Goal: Obtain resource: Download file/media

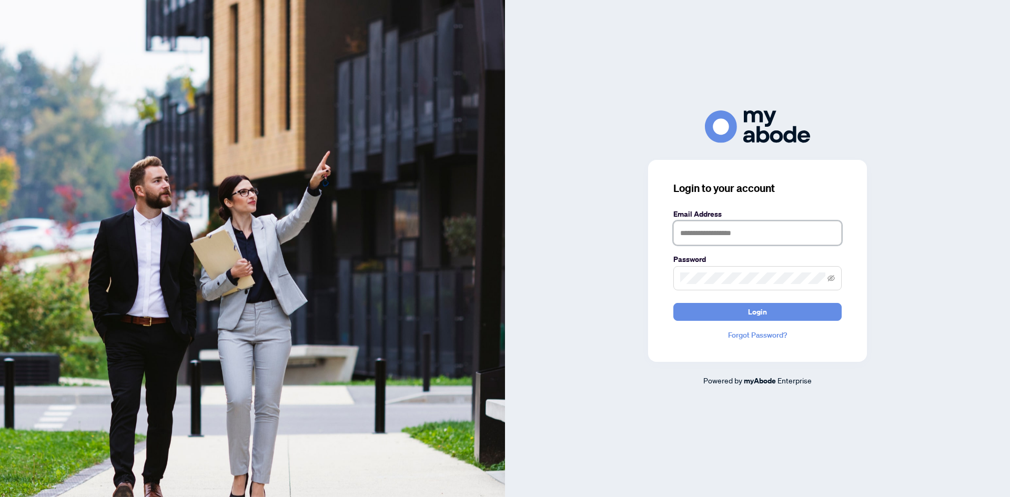
click at [691, 227] on input "text" at bounding box center [757, 233] width 168 height 24
type input "**********"
click at [673, 303] on button "Login" at bounding box center [757, 312] width 168 height 18
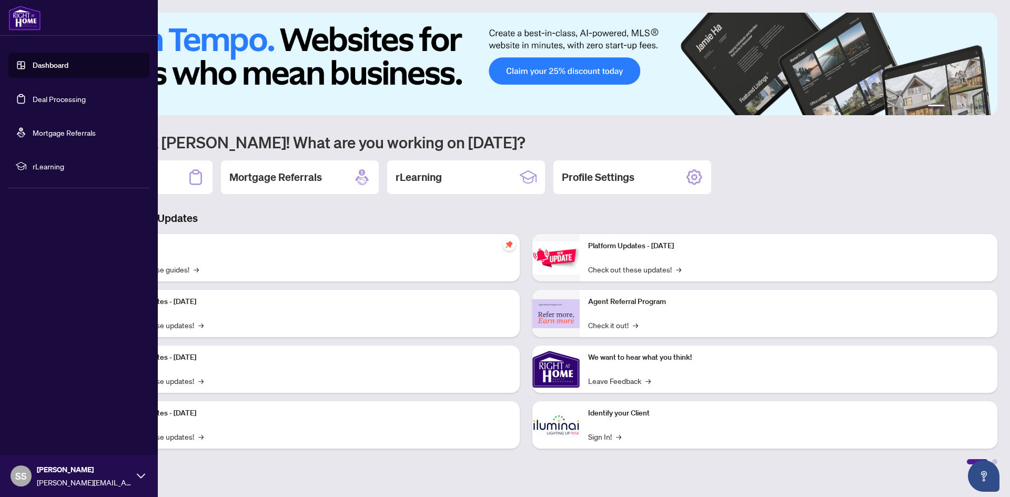
drag, startPoint x: 40, startPoint y: 95, endPoint x: 150, endPoint y: 146, distance: 121.4
click at [40, 95] on link "Deal Processing" at bounding box center [59, 98] width 53 height 9
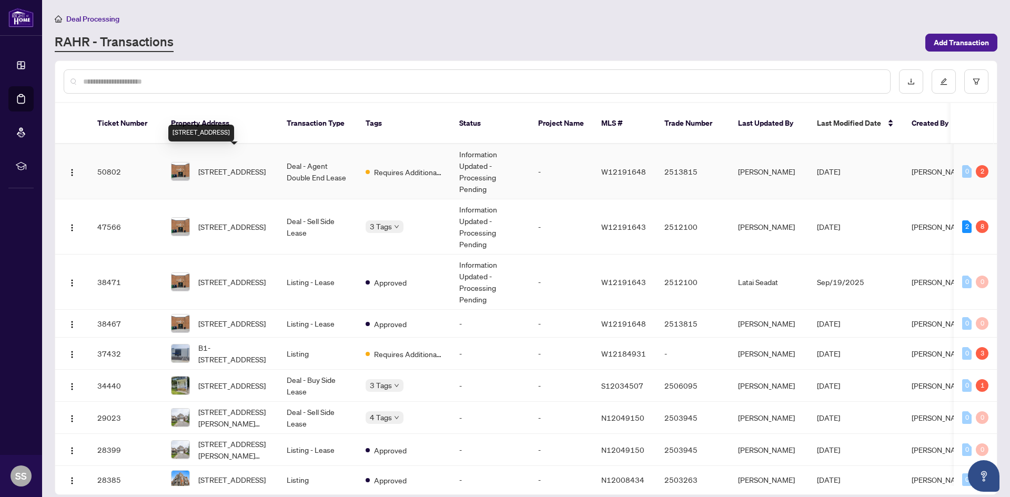
click at [229, 166] on span "17-32 Goodmark Pl, Toronto, Ontario M9W 6J4, Canada" at bounding box center [231, 172] width 67 height 12
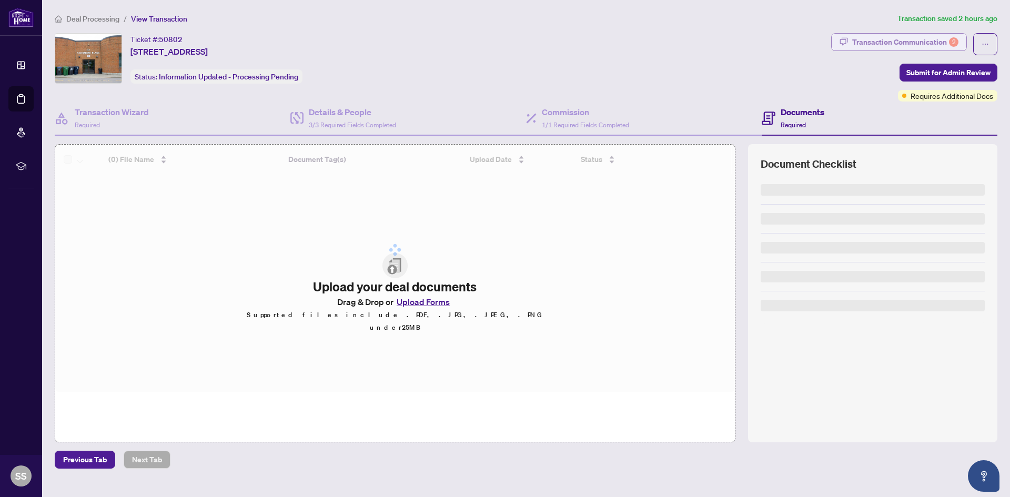
click at [886, 47] on div "Transaction Communication 2" at bounding box center [905, 42] width 106 height 17
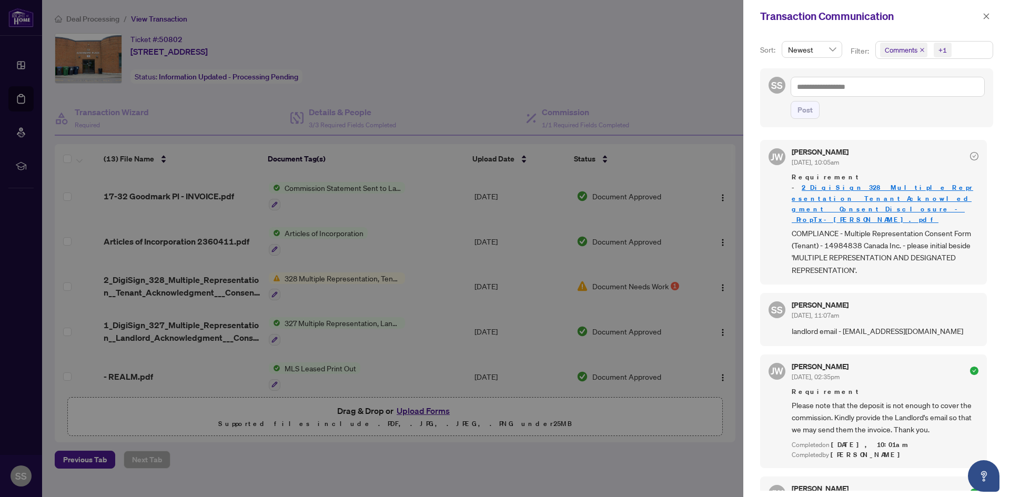
click at [204, 281] on div at bounding box center [505, 248] width 1010 height 497
click at [985, 17] on icon "close" at bounding box center [985, 16] width 7 height 7
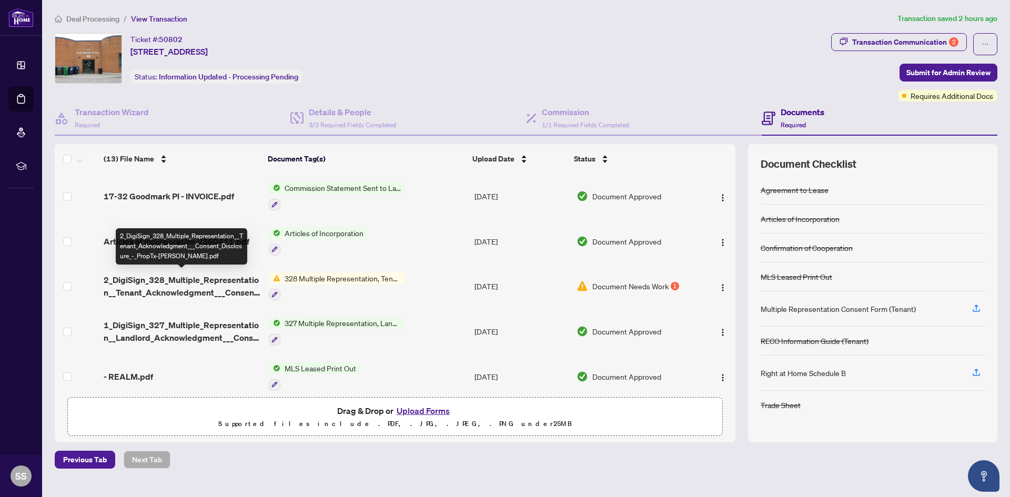
click at [210, 287] on span "2_DigiSign_328_Multiple_Representation__Tenant_Acknowledgment___Consent_Disclos…" at bounding box center [182, 285] width 156 height 25
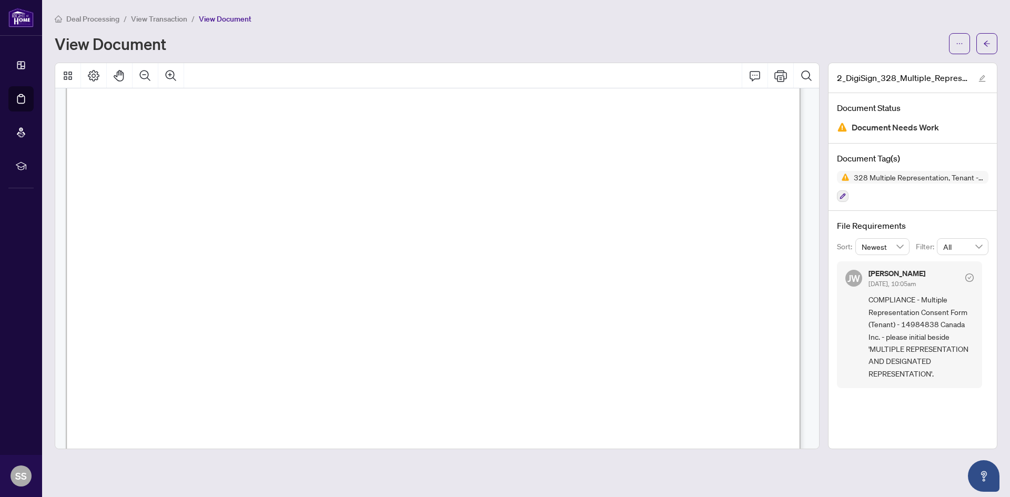
scroll to position [316, 0]
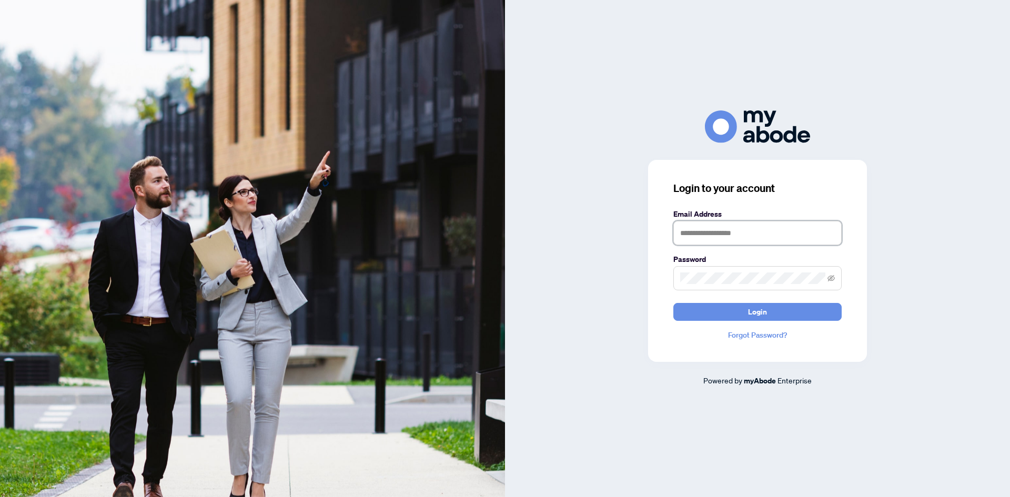
click at [723, 240] on input "text" at bounding box center [757, 233] width 168 height 24
type input "**********"
click at [695, 305] on button "Login" at bounding box center [757, 312] width 168 height 18
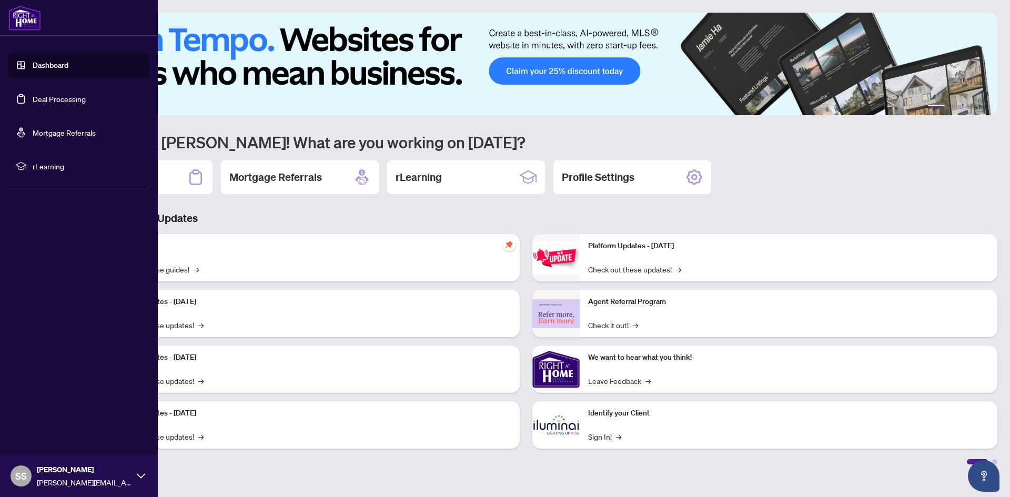
click at [54, 97] on link "Deal Processing" at bounding box center [59, 98] width 53 height 9
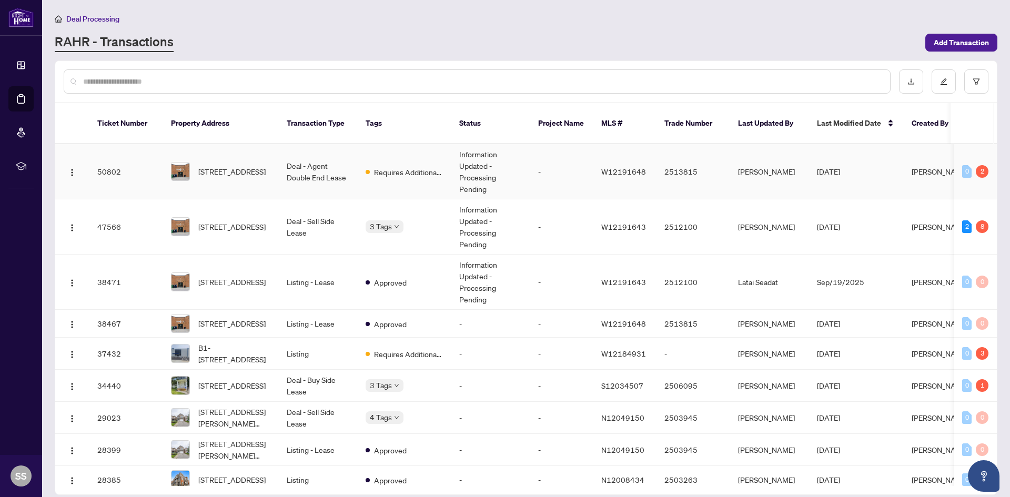
click at [227, 166] on span "[STREET_ADDRESS]" at bounding box center [231, 172] width 67 height 12
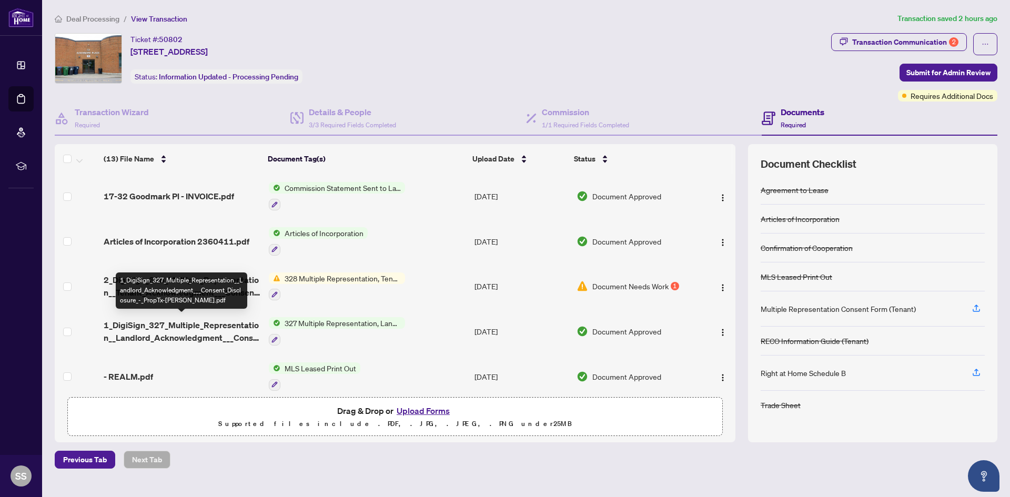
click at [217, 327] on span "1_DigiSign_327_Multiple_Representation__Landlord_Acknowledgment___Consent_Discl…" at bounding box center [182, 331] width 156 height 25
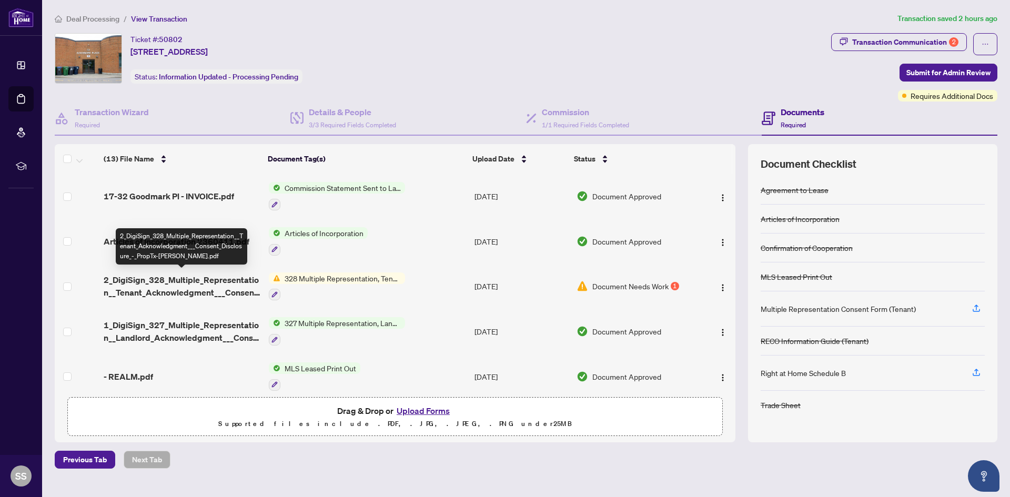
click at [203, 280] on span "2_DigiSign_328_Multiple_Representation__Tenant_Acknowledgment___Consent_Disclos…" at bounding box center [182, 285] width 156 height 25
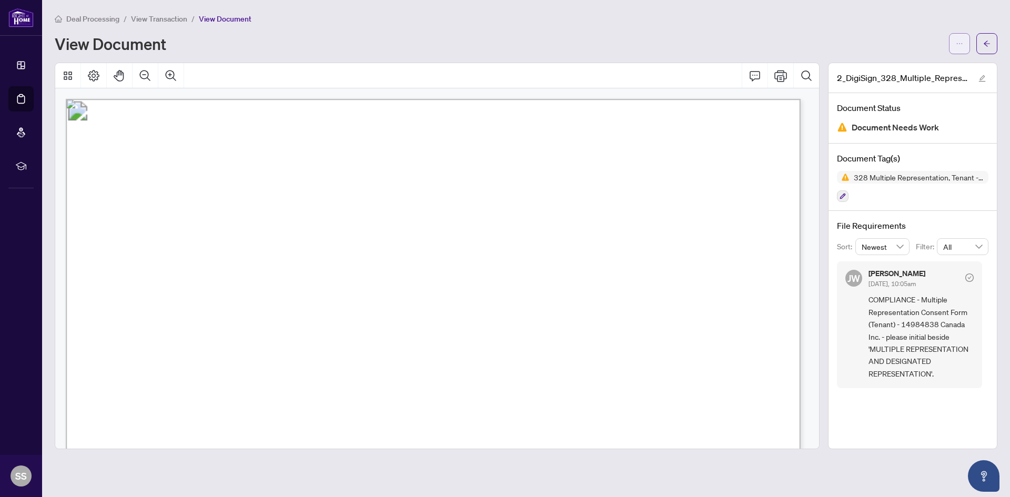
click at [965, 43] on button "button" at bounding box center [959, 43] width 21 height 21
click at [886, 67] on span "Download" at bounding box center [921, 66] width 80 height 12
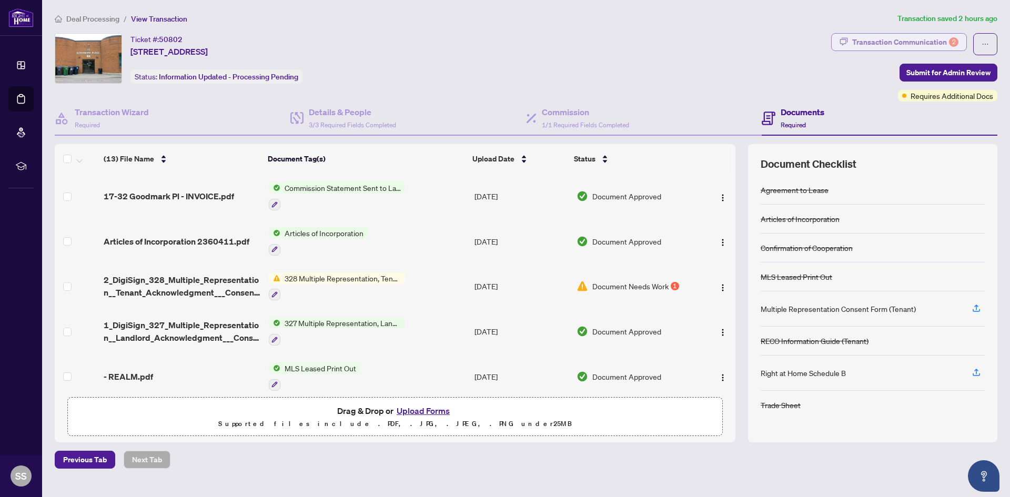
click at [889, 39] on div "Transaction Communication 2" at bounding box center [905, 42] width 106 height 17
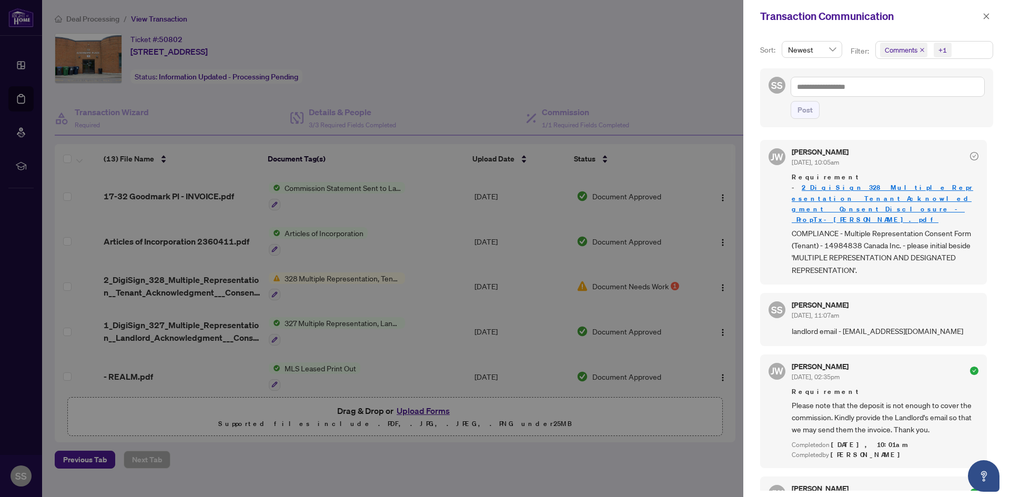
click at [544, 44] on div at bounding box center [505, 248] width 1010 height 497
click at [988, 13] on icon "close" at bounding box center [985, 16] width 7 height 7
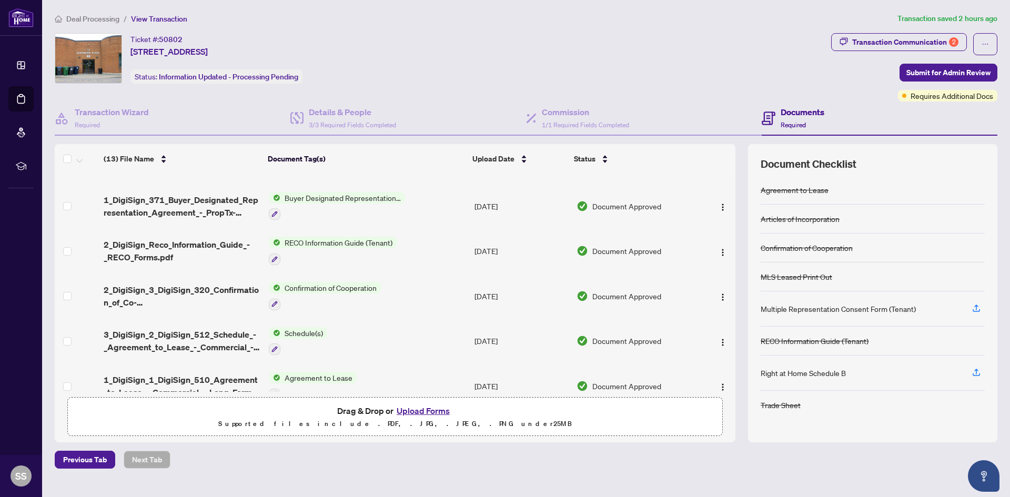
scroll to position [351, 0]
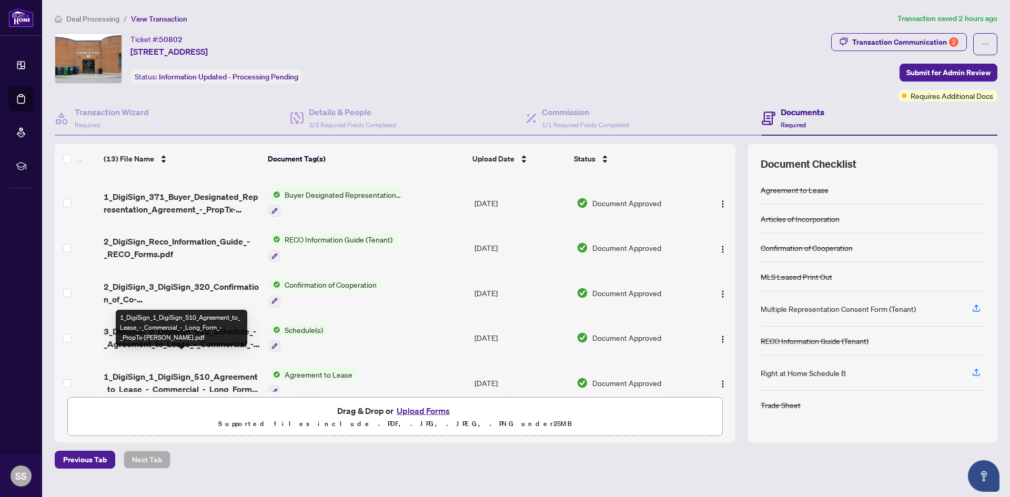
click at [164, 370] on span "1_DigiSign_1_DigiSign_510_Agreement_to_Lease_-_Commercial_-_Long_Form_-_PropTx-…" at bounding box center [182, 382] width 156 height 25
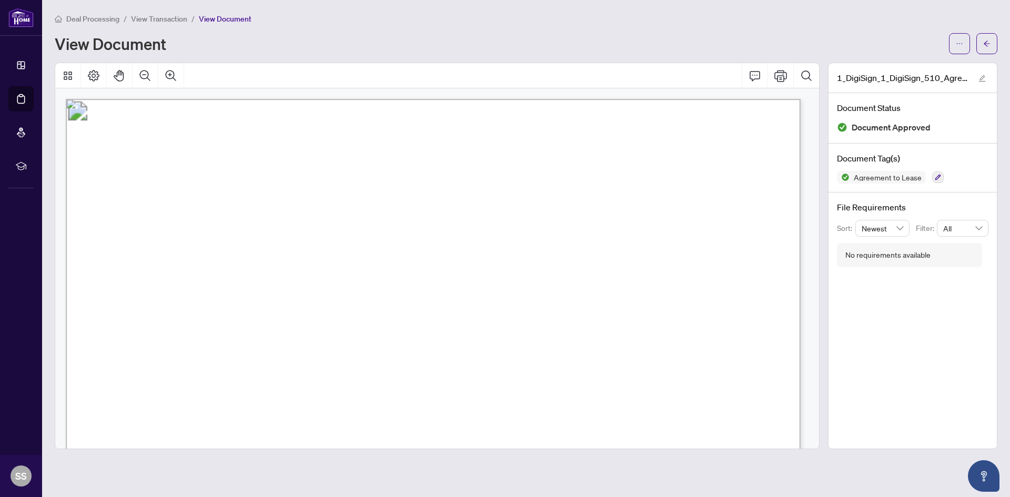
drag, startPoint x: 163, startPoint y: 250, endPoint x: 186, endPoint y: 250, distance: 23.1
click at [186, 99] on p "Form 510 Revised 2024 Page 1 of 4 The trademarks REALTOR®, REALTORS®, MLS®, Mul…" at bounding box center [904, 99] width 1677 height 0
click at [186, 250] on span "14984838 Canada Inc." at bounding box center [228, 256] width 128 height 12
drag, startPoint x: 291, startPoint y: 253, endPoint x: 165, endPoint y: 259, distance: 126.3
click at [165, 259] on span "14984838 Canada Inc." at bounding box center [228, 256] width 128 height 12
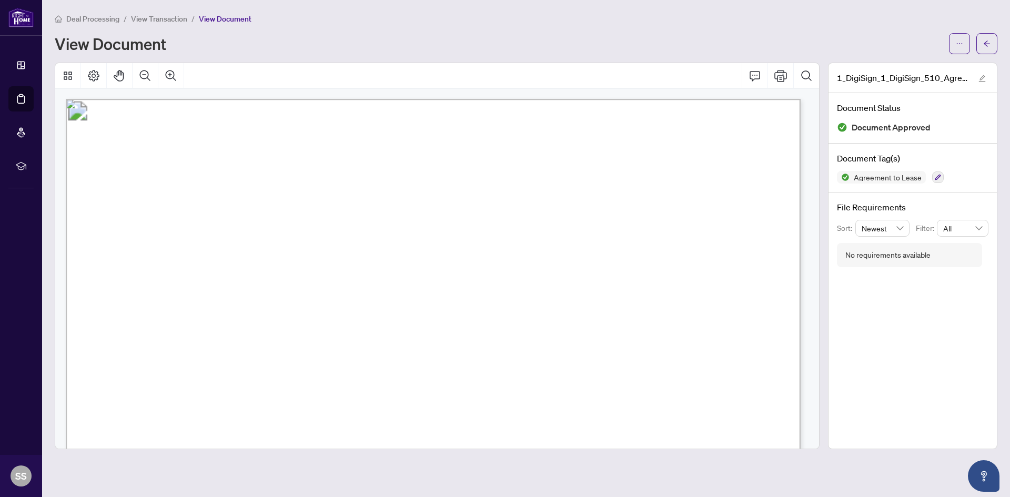
drag, startPoint x: 308, startPoint y: 281, endPoint x: 182, endPoint y: 281, distance: 126.2
click at [182, 281] on span "2360411 Ontario Inc." at bounding box center [244, 284] width 128 height 12
